Goal: Task Accomplishment & Management: Complete application form

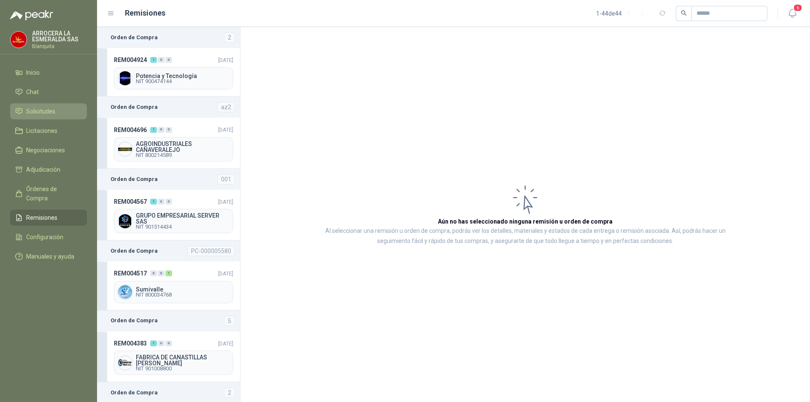
click at [45, 111] on span "Solicitudes" at bounding box center [40, 111] width 29 height 9
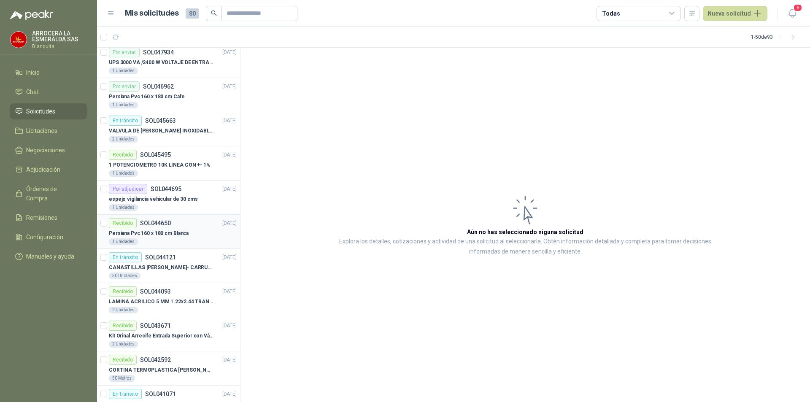
scroll to position [422, 0]
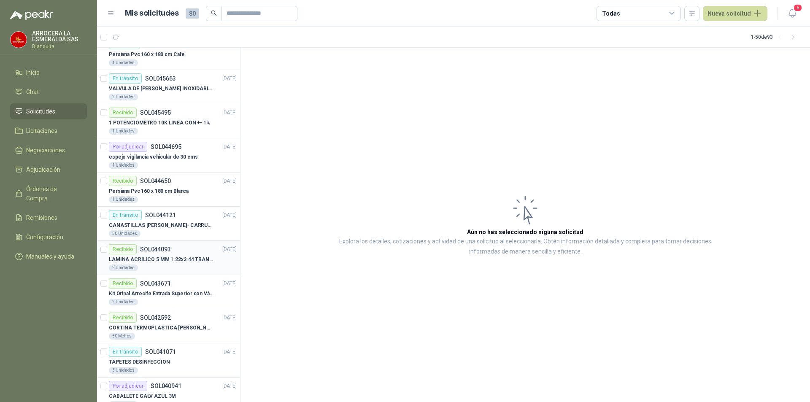
click at [180, 262] on p "LAMINA ACRILICO 5 MM 1.22x2.44 TRANSPARENTE" at bounding box center [161, 260] width 105 height 8
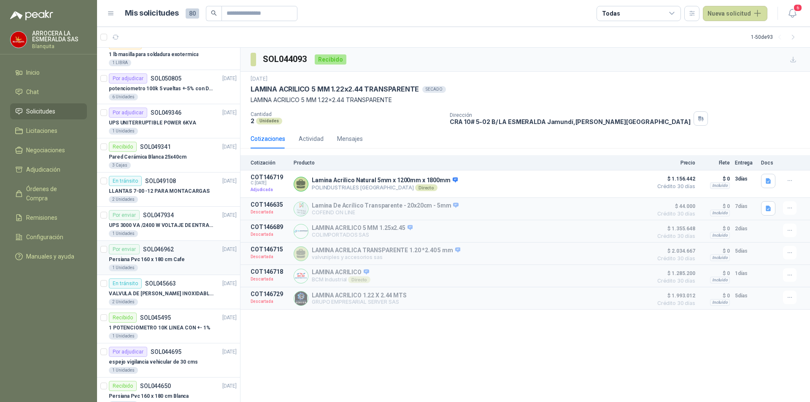
scroll to position [211, 0]
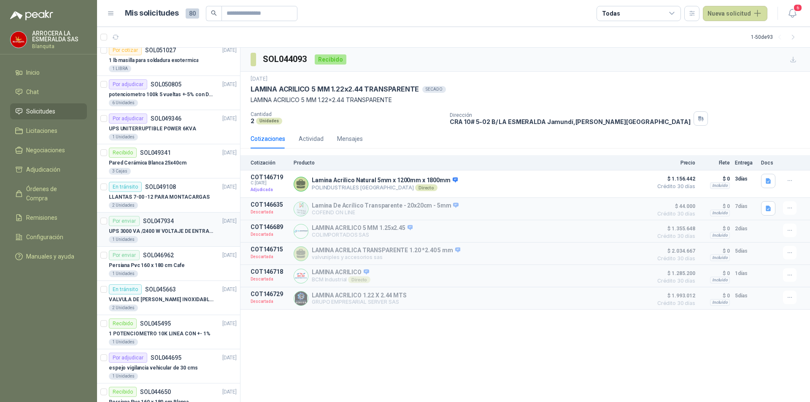
click at [179, 232] on p "UPS 3000 VA /2400 W VOLTAJE DE ENTRADA / SALIDA 12V ON LINE" at bounding box center [161, 231] width 105 height 8
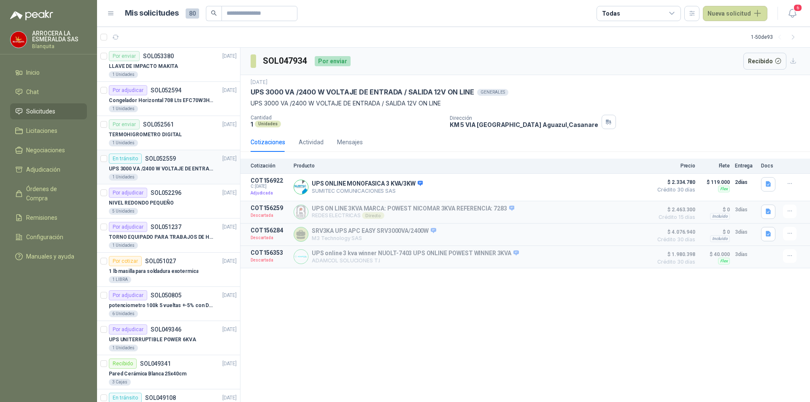
click at [178, 170] on p "UPS 3000 VA /2400 W VOLTAJE DE ENTRADA / SALIDA 12V ON LINE" at bounding box center [161, 169] width 105 height 8
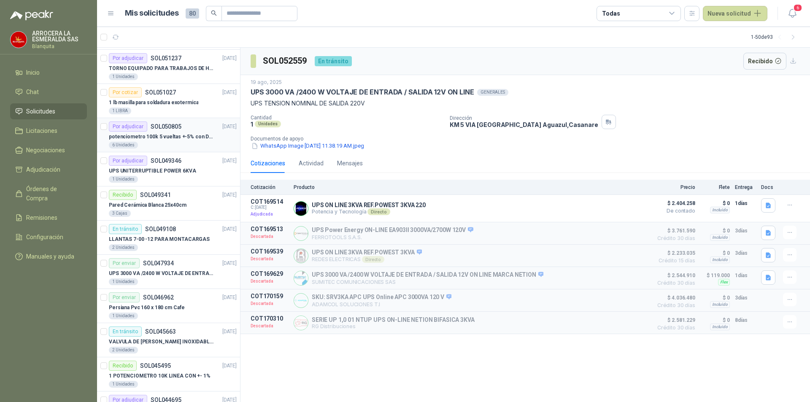
scroll to position [211, 0]
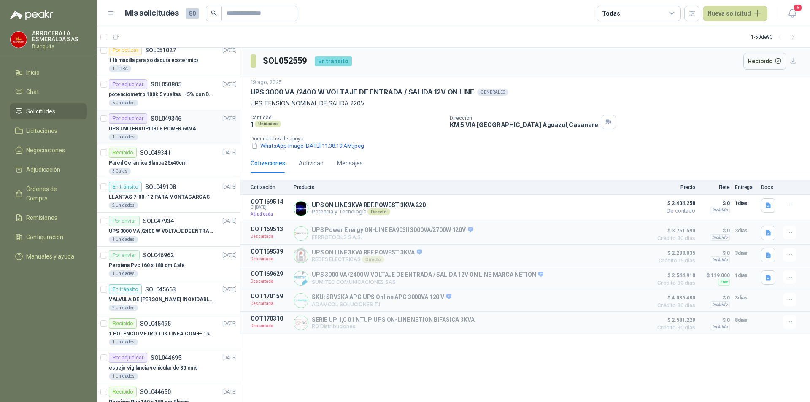
click at [179, 128] on p "UPS UNITERRUPTIBLE POWER 6KVA" at bounding box center [152, 129] width 87 height 8
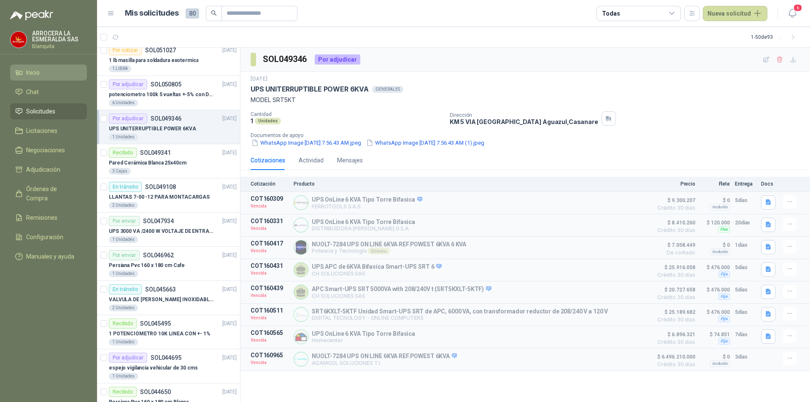
click at [36, 73] on span "Inicio" at bounding box center [33, 72] width 14 height 9
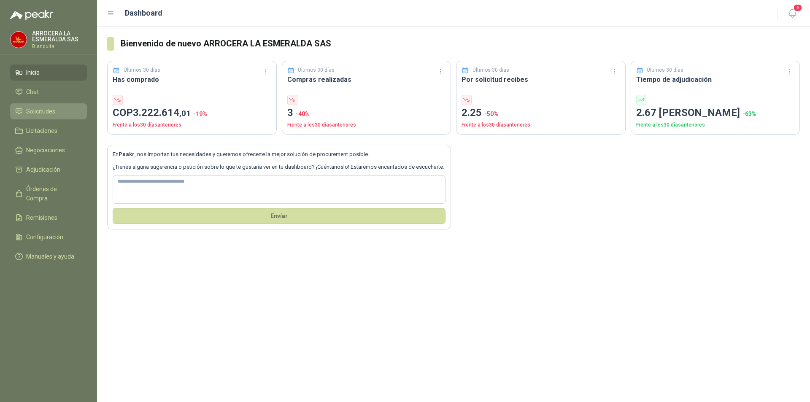
click at [39, 113] on span "Solicitudes" at bounding box center [40, 111] width 29 height 9
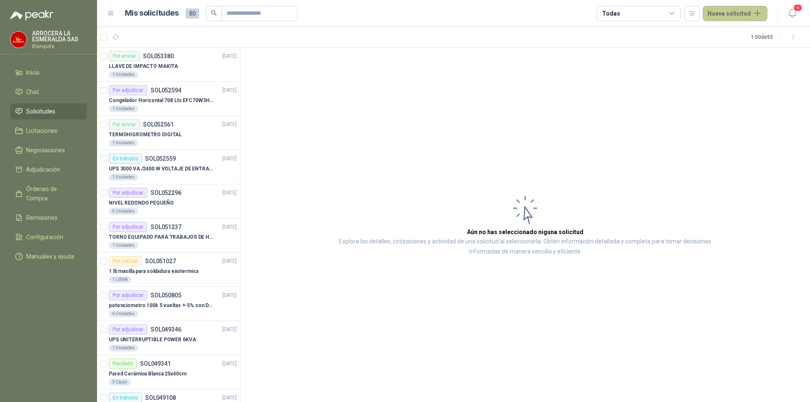
drag, startPoint x: 730, startPoint y: 12, endPoint x: 724, endPoint y: 16, distance: 6.7
click at [729, 12] on button "Nueva solicitud" at bounding box center [735, 13] width 65 height 15
click at [743, 31] on link "Solicitud" at bounding box center [745, 34] width 72 height 15
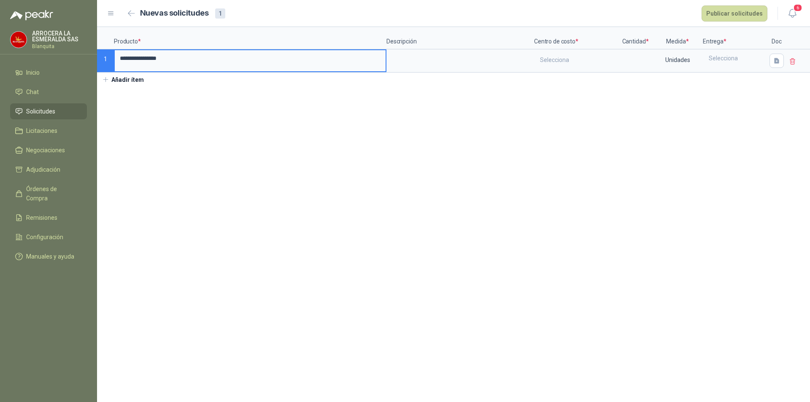
type input "**********"
click at [236, 58] on input "**********" at bounding box center [250, 58] width 271 height 16
click at [121, 58] on input "**********" at bounding box center [250, 58] width 271 height 16
type input "**********"
click at [427, 57] on textarea at bounding box center [460, 59] width 146 height 19
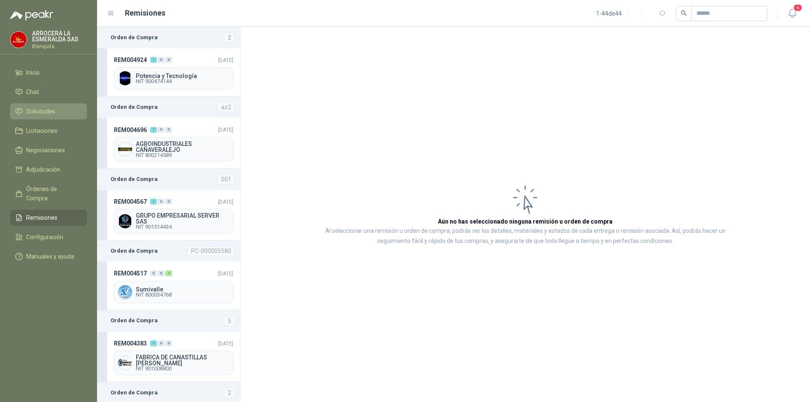
click at [49, 108] on span "Solicitudes" at bounding box center [40, 111] width 29 height 9
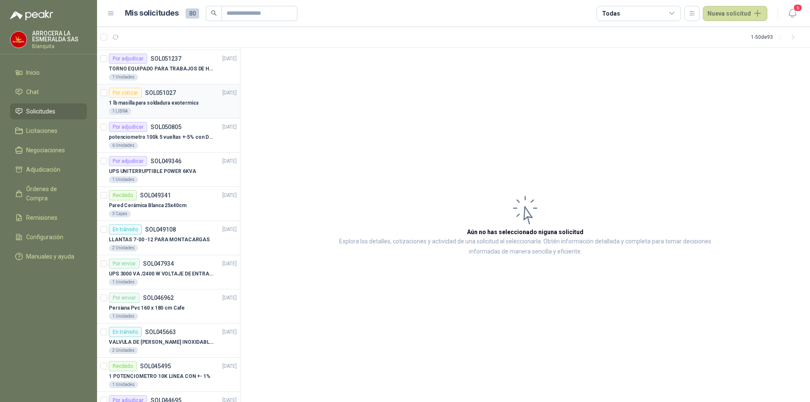
scroll to position [169, 0]
click at [177, 164] on p "SOL049346" at bounding box center [166, 161] width 31 height 6
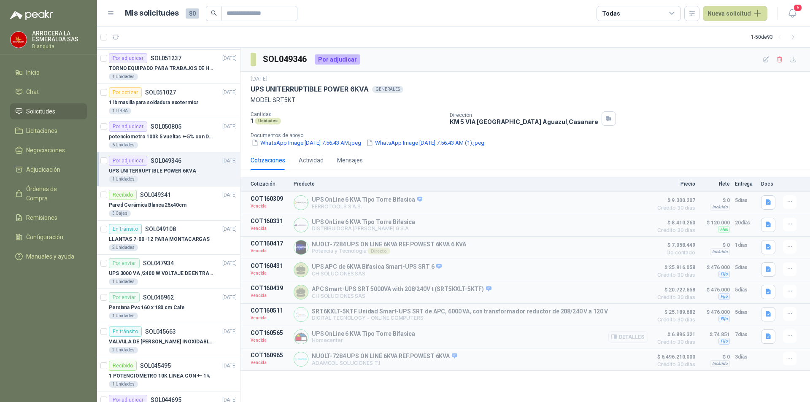
click at [630, 338] on button "Detalles" at bounding box center [628, 336] width 40 height 11
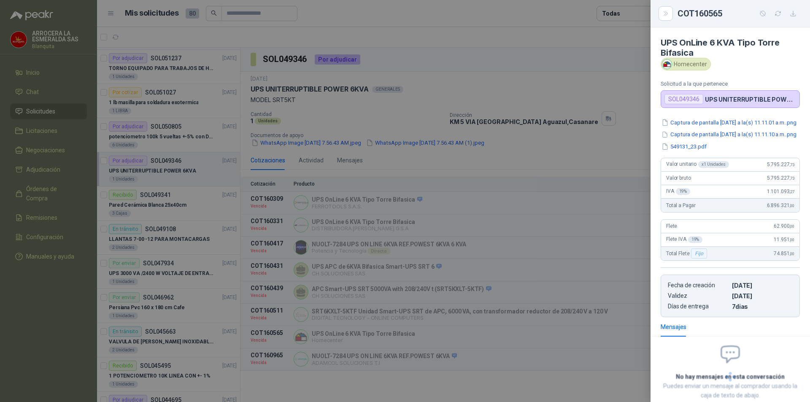
scroll to position [64, 0]
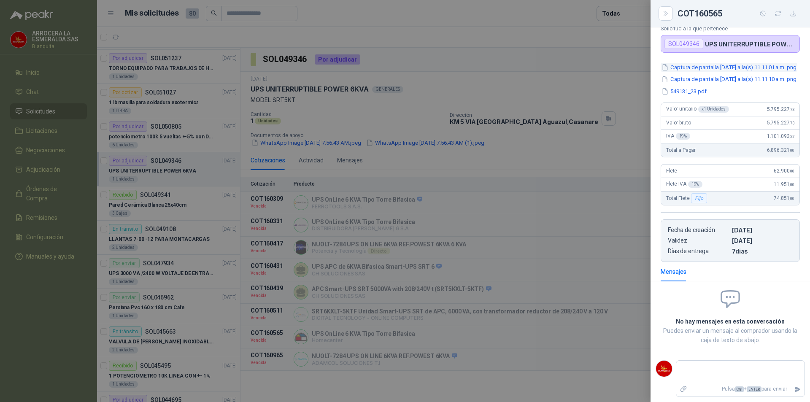
click at [739, 63] on button "Captura de pantalla 2025-07-23 a la(s) 11.11.01 a.m..png" at bounding box center [729, 67] width 137 height 9
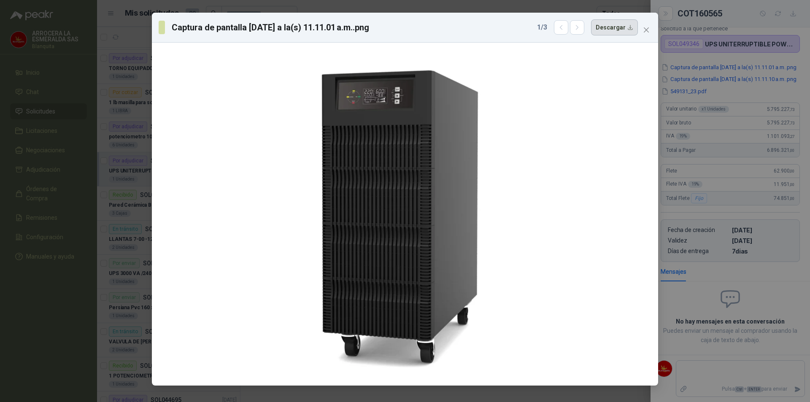
click at [619, 28] on button "Descargar" at bounding box center [614, 27] width 47 height 16
click at [647, 28] on button "Close" at bounding box center [647, 30] width 14 height 14
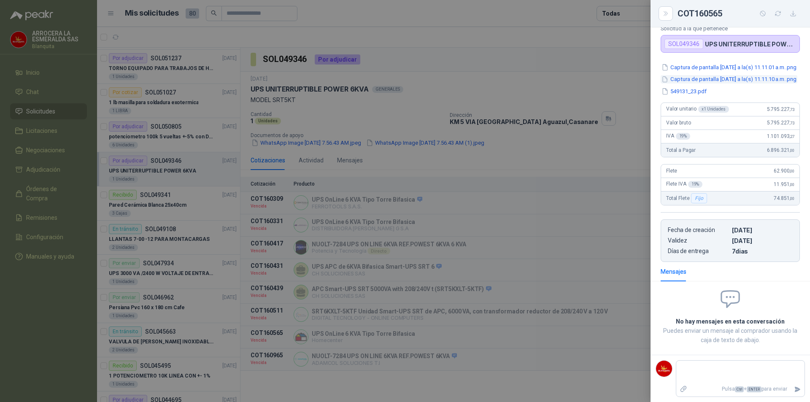
click at [726, 78] on button "Captura de pantalla 2025-07-23 a la(s) 11.11.10 a.m..png" at bounding box center [729, 79] width 137 height 9
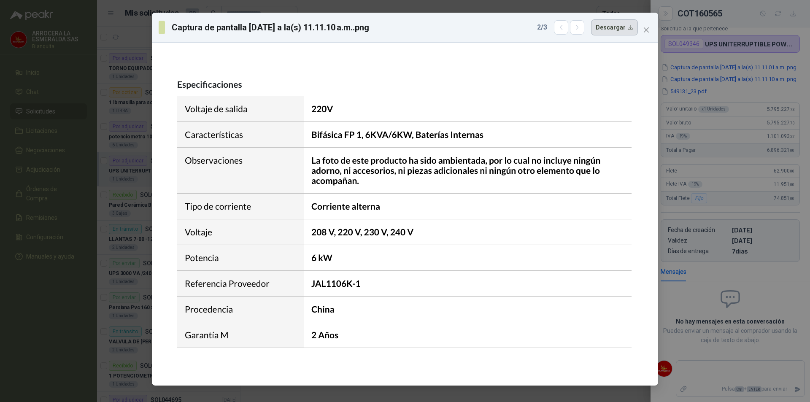
click at [616, 25] on button "Descargar" at bounding box center [614, 27] width 47 height 16
click at [649, 31] on icon "close" at bounding box center [646, 30] width 7 height 7
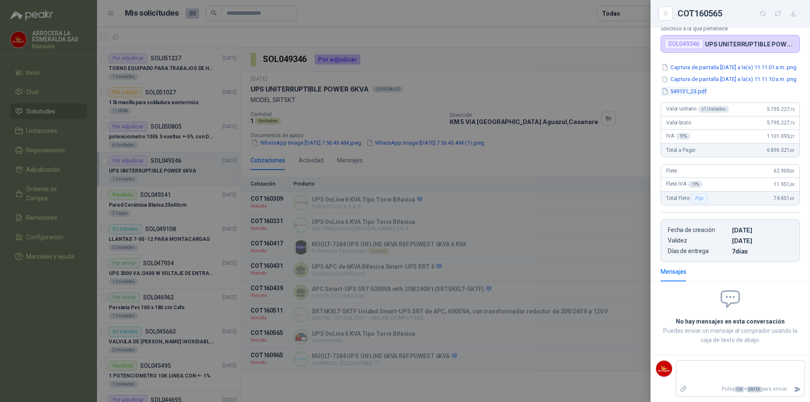
click at [687, 95] on button "549131_23.pdf" at bounding box center [684, 91] width 47 height 9
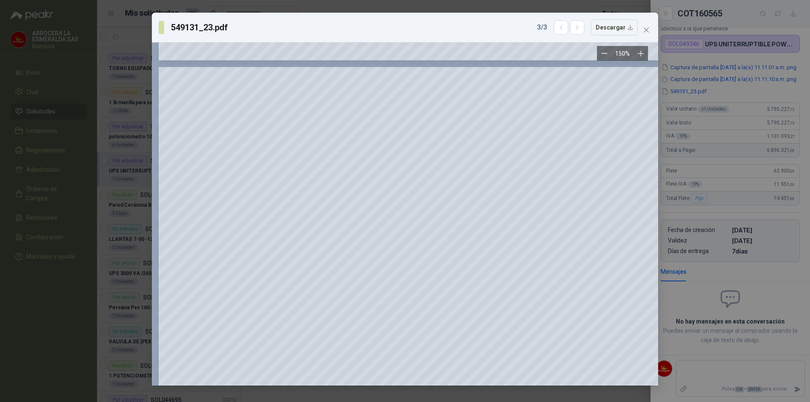
scroll to position [970, 0]
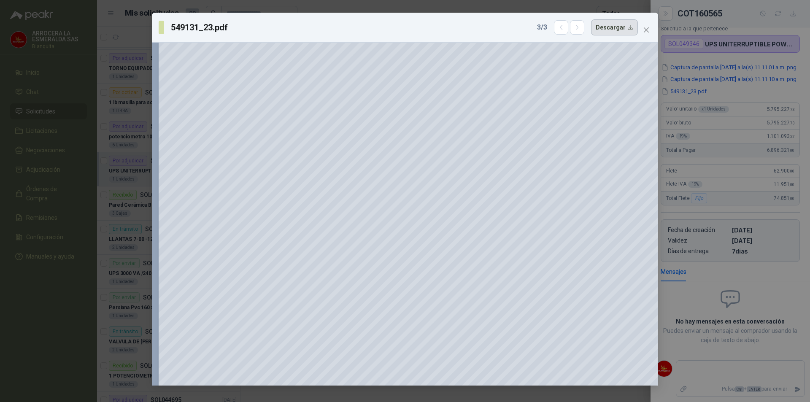
click at [617, 29] on button "Descargar" at bounding box center [614, 27] width 47 height 16
click at [647, 30] on icon "close" at bounding box center [646, 29] width 5 height 5
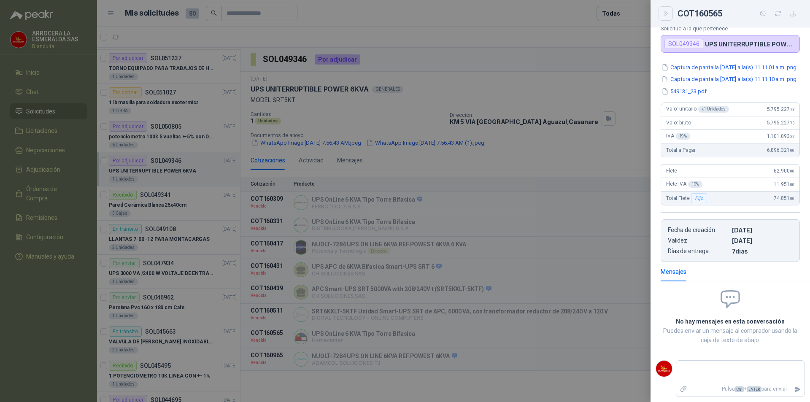
click at [662, 14] on icon "Close" at bounding box center [665, 13] width 7 height 7
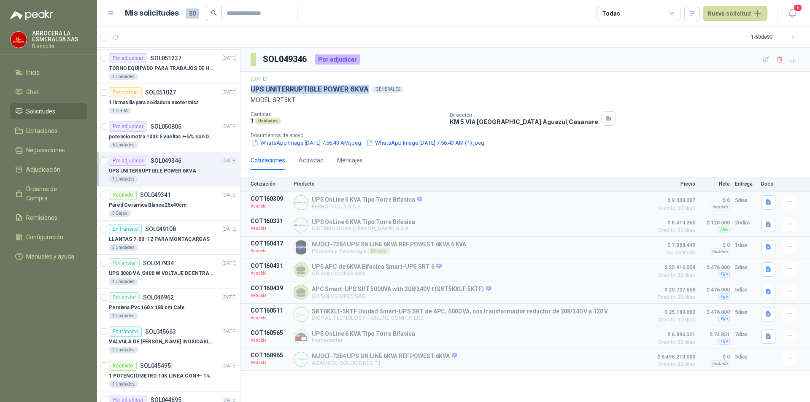
drag, startPoint x: 251, startPoint y: 87, endPoint x: 366, endPoint y: 88, distance: 115.2
click at [366, 88] on p "UPS UNITERRUPTIBLE POWER 6KVA" at bounding box center [310, 89] width 118 height 9
copy p "UPS UNITERRUPTIBLE POWER 6KVA"
drag, startPoint x: 292, startPoint y: 99, endPoint x: 250, endPoint y: 96, distance: 41.5
click at [250, 96] on div "22 jul, 2025 UPS UNITERRUPTIBLE POWER 6KVA GENERALES MODEL SRT5KT Cantidad 1 Un…" at bounding box center [526, 111] width 570 height 79
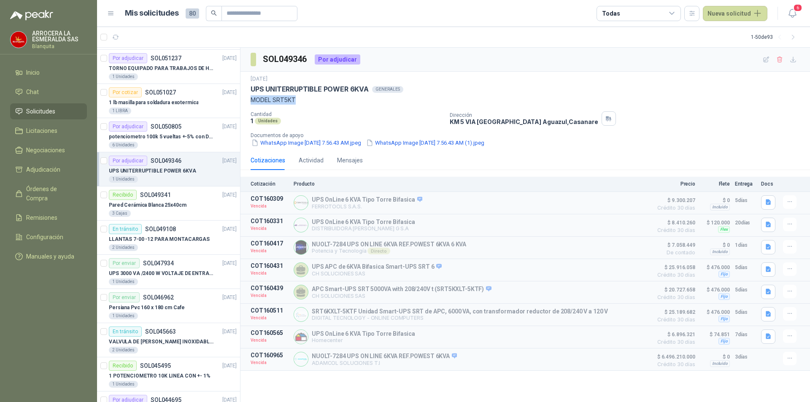
copy p "MODEL SRT5KT"
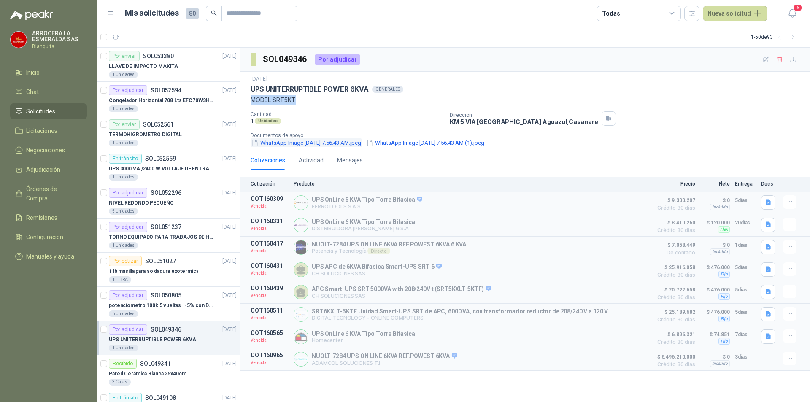
scroll to position [169, 0]
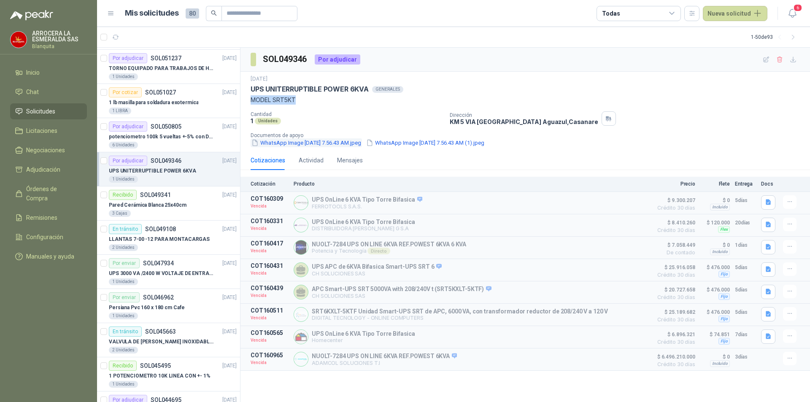
click at [309, 143] on button "WhatsApp Image [DATE] 7.56.43 AM.jpeg" at bounding box center [306, 142] width 111 height 9
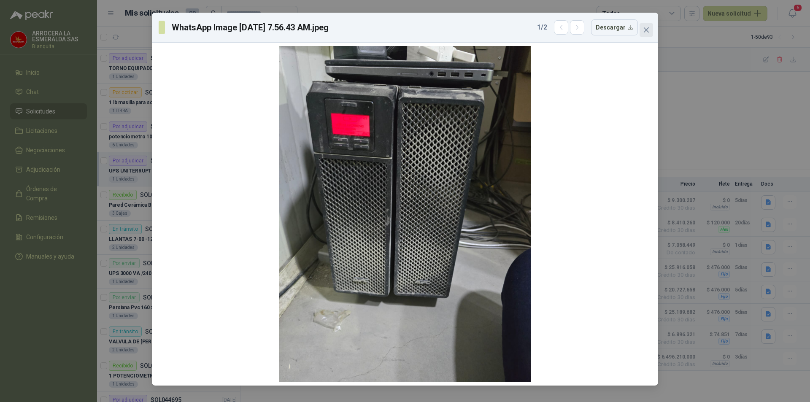
click at [649, 26] on button "Close" at bounding box center [647, 30] width 14 height 14
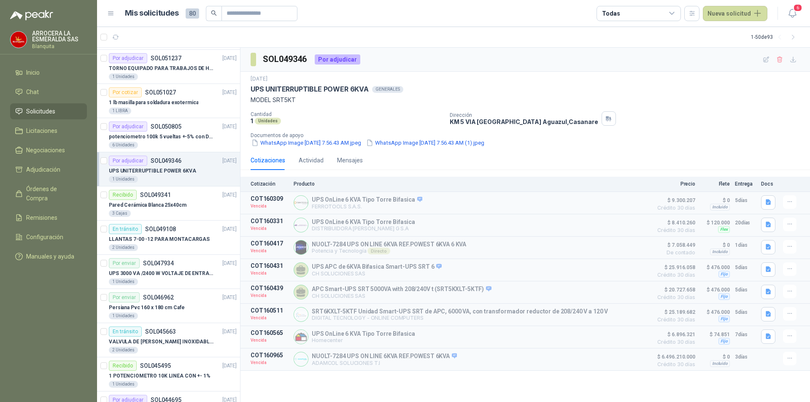
click at [457, 148] on div "22 jul, 2025 UPS UNITERRUPTIBLE POWER 6KVA GENERALES MODEL SRT5KT Cantidad 1 Un…" at bounding box center [526, 111] width 570 height 79
click at [457, 141] on button "WhatsApp Image [DATE] 7.56.43 AM (1).jpeg" at bounding box center [425, 142] width 120 height 9
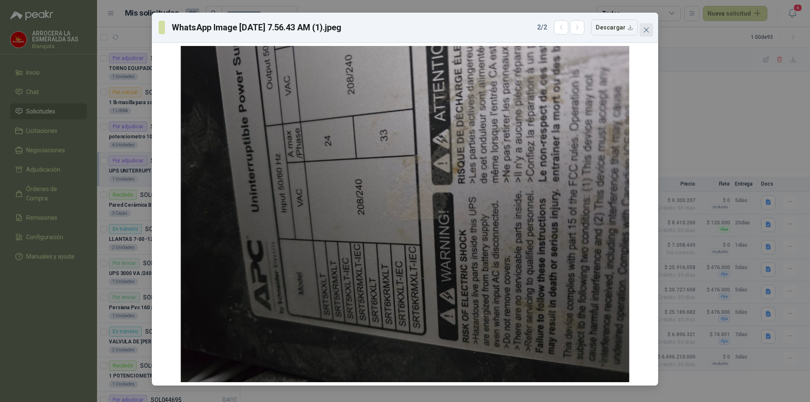
click at [646, 32] on icon "close" at bounding box center [646, 30] width 7 height 7
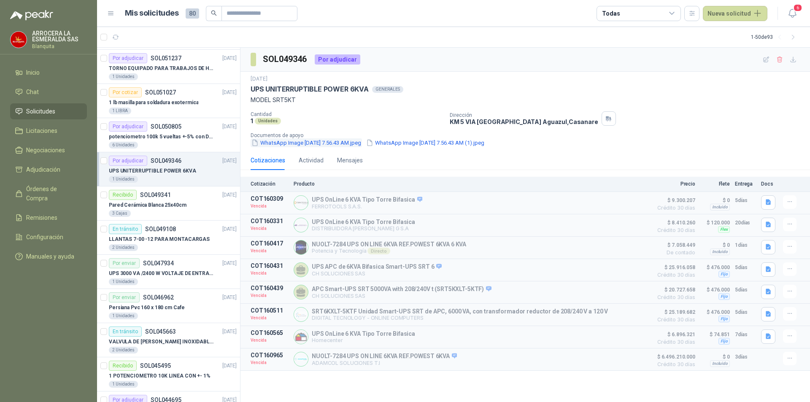
click at [322, 142] on button "WhatsApp Image [DATE] 7.56.43 AM.jpeg" at bounding box center [306, 142] width 111 height 9
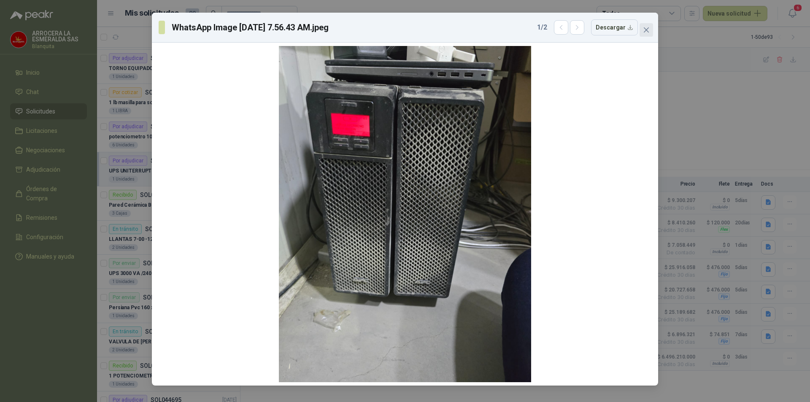
click at [646, 30] on icon "close" at bounding box center [646, 29] width 5 height 5
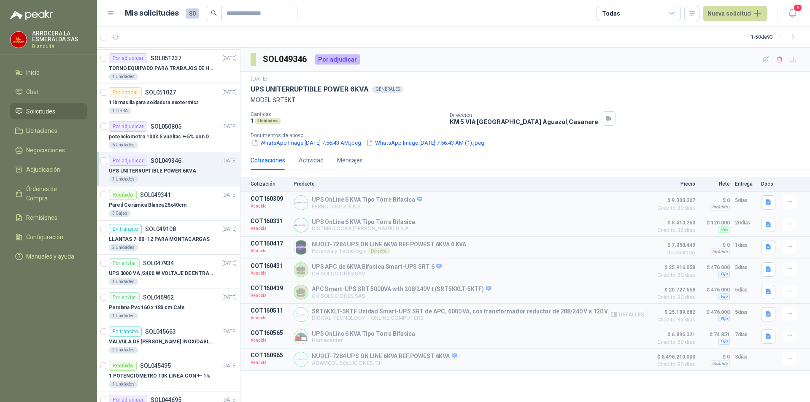
click at [622, 316] on button "Detalles" at bounding box center [628, 314] width 40 height 11
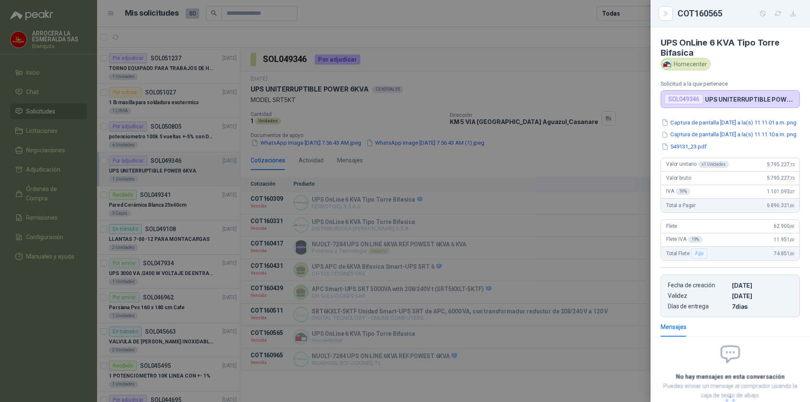
scroll to position [84, 0]
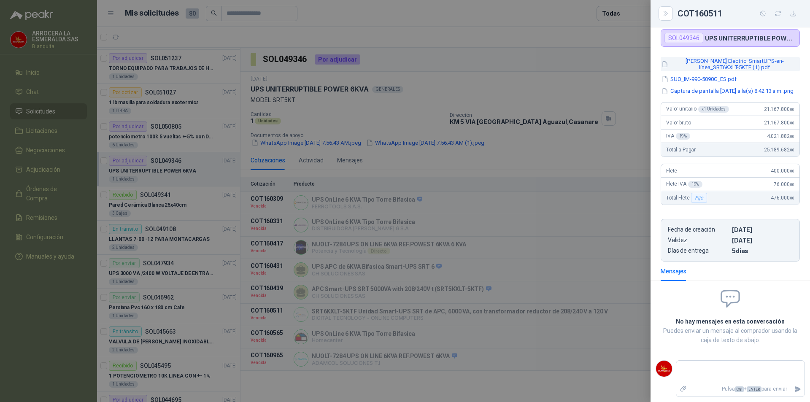
click at [700, 61] on button "Schneider Electric_SmartUPS-en-línea_SRT6KXLT-5KTF (1).pdf" at bounding box center [730, 64] width 139 height 14
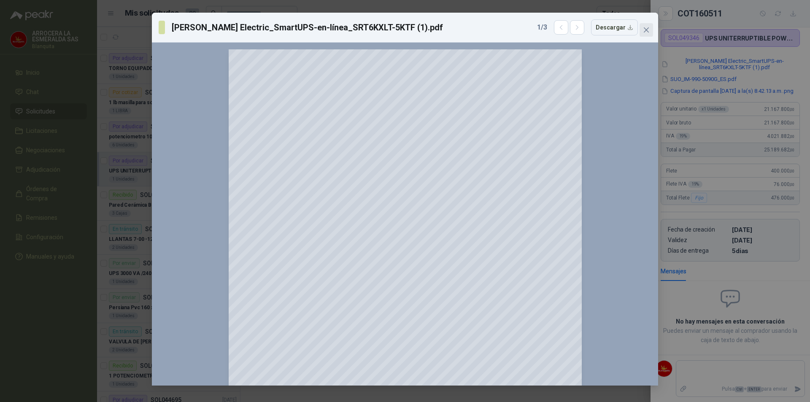
click at [646, 26] on button "Close" at bounding box center [647, 30] width 14 height 14
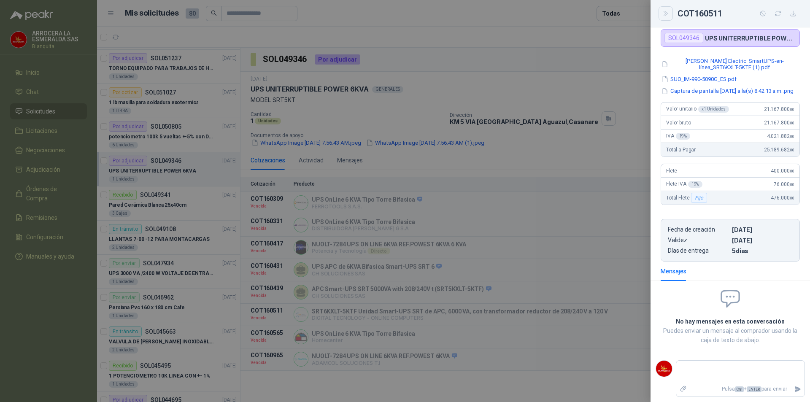
click at [670, 13] on button "Close" at bounding box center [666, 13] width 14 height 14
